Goal: Information Seeking & Learning: Learn about a topic

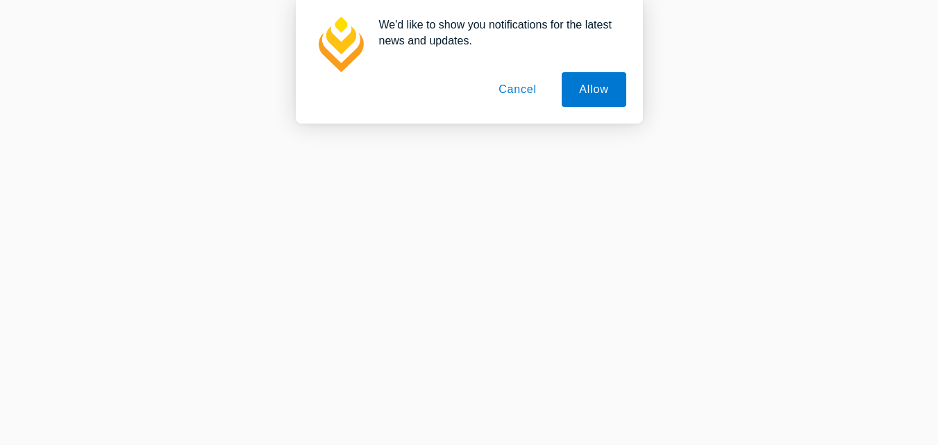
scroll to position [2305, 0]
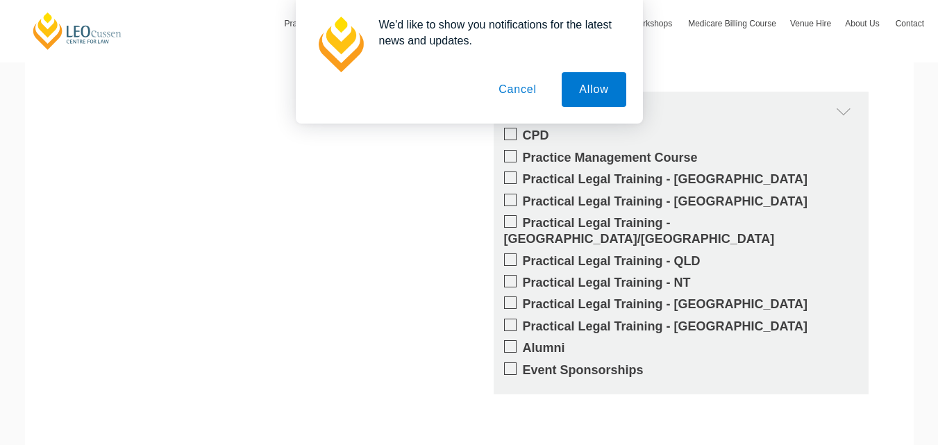
click at [529, 99] on button "Cancel" at bounding box center [517, 89] width 73 height 35
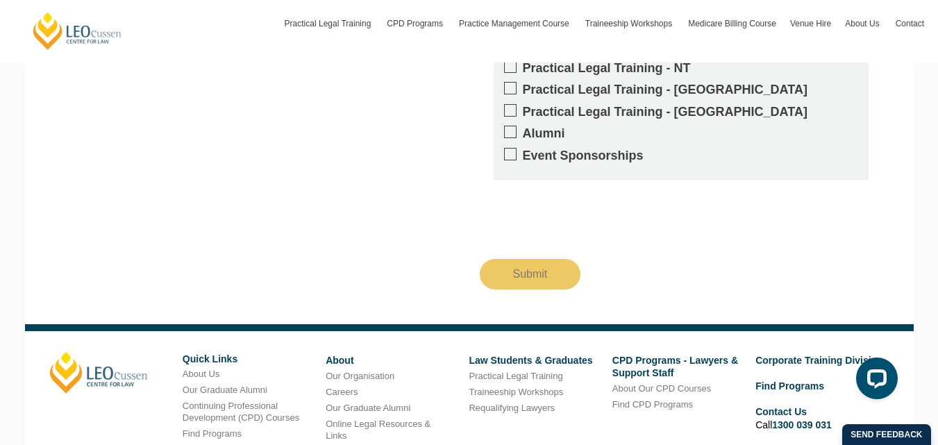
scroll to position [2648, 0]
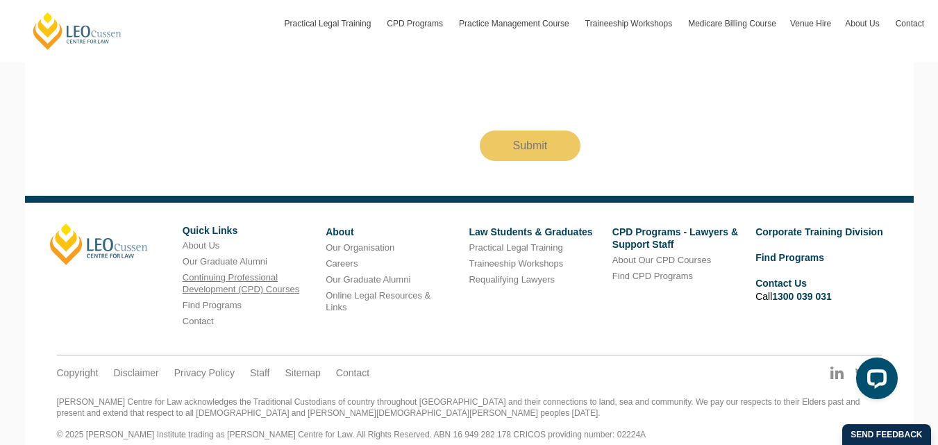
click at [224, 276] on link "Continuing Professional Development (CPD) Courses" at bounding box center [241, 283] width 117 height 22
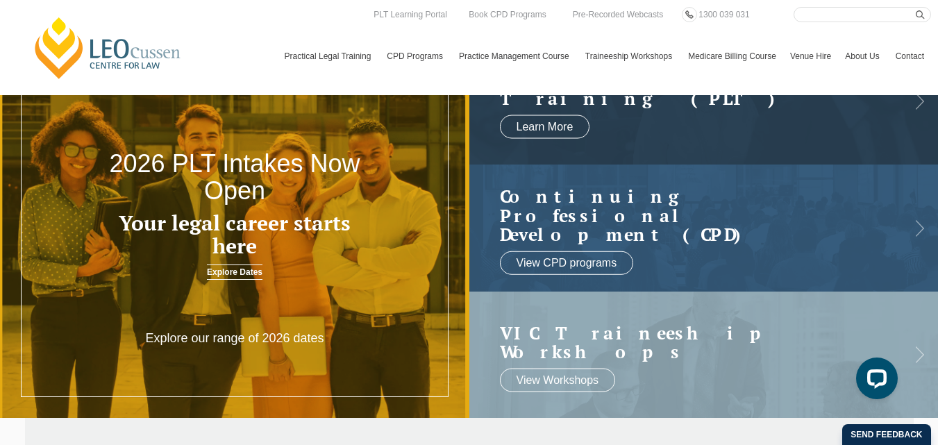
scroll to position [0, 0]
